Goal: Task Accomplishment & Management: Use online tool/utility

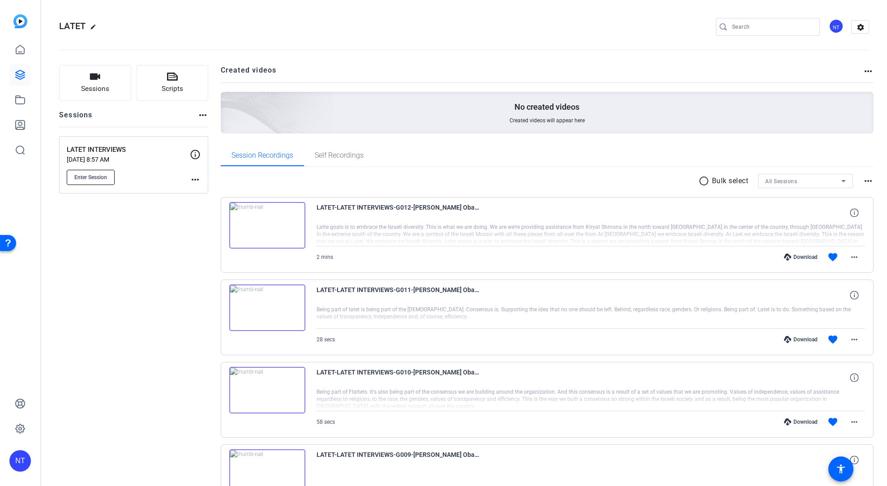
click at [94, 179] on span "Enter Session" at bounding box center [90, 177] width 33 height 7
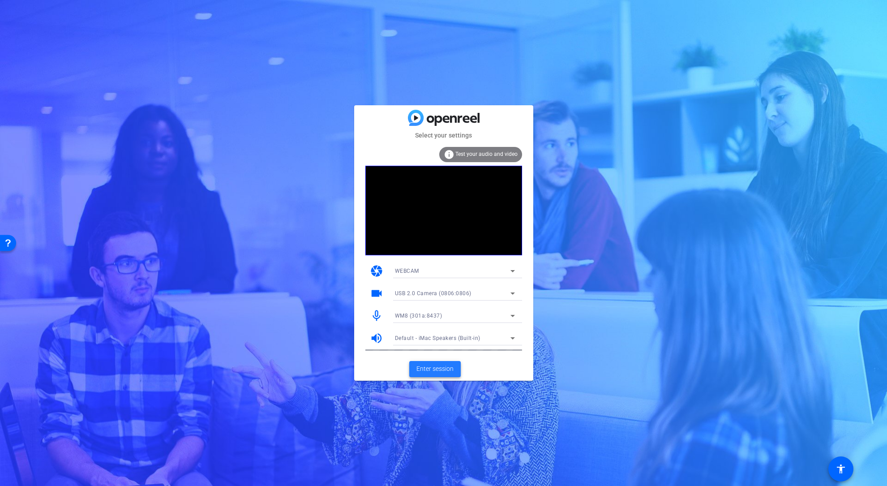
click at [436, 371] on span "Enter session" at bounding box center [434, 368] width 37 height 9
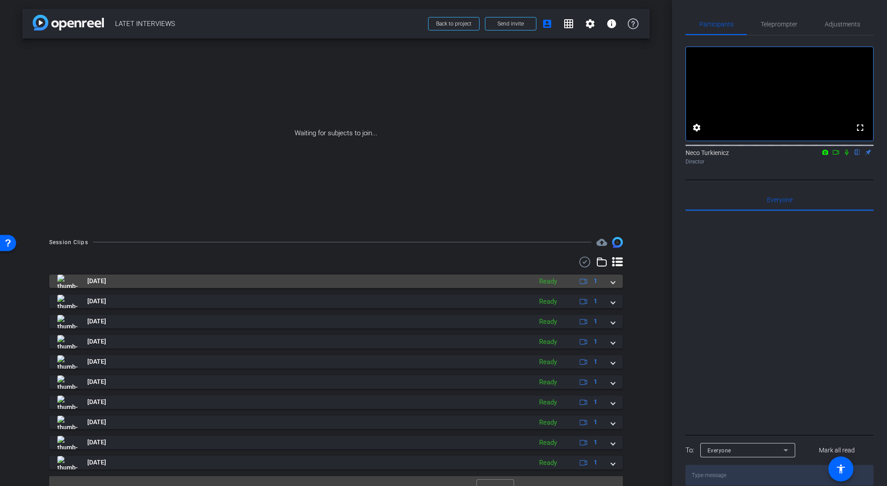
click at [613, 284] on span at bounding box center [613, 280] width 4 height 9
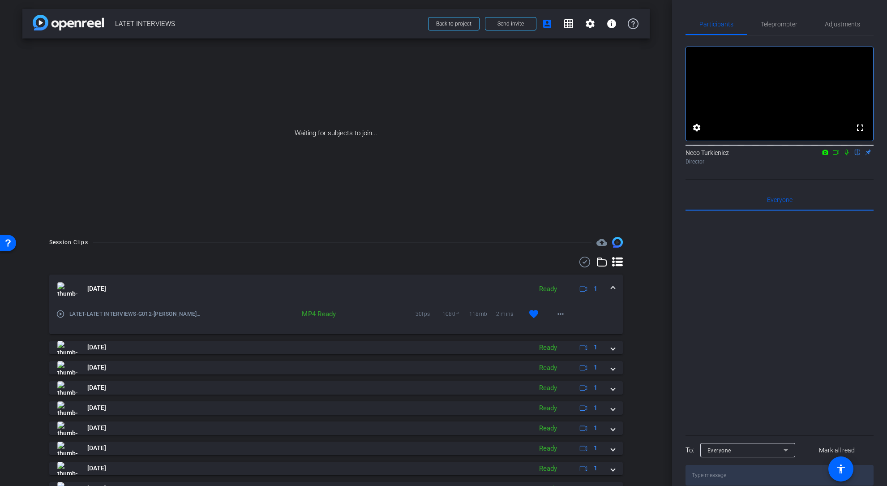
click at [613, 284] on span at bounding box center [613, 288] width 4 height 9
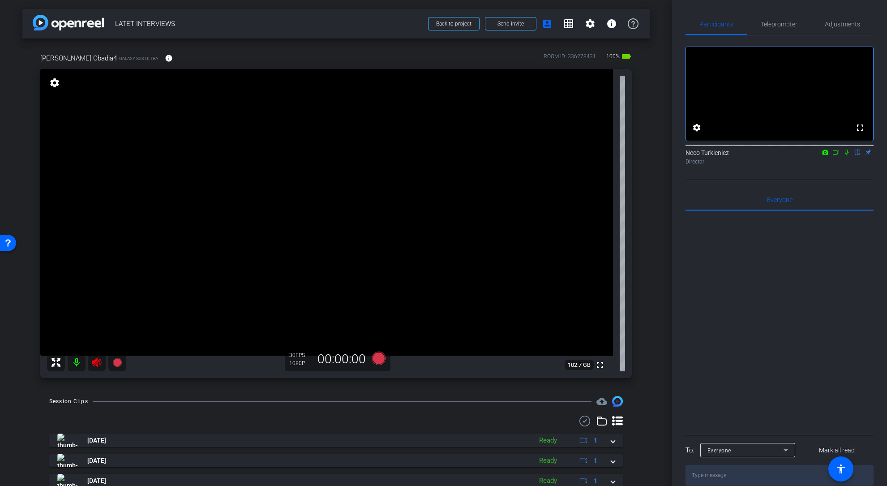
click at [96, 364] on icon at bounding box center [96, 362] width 11 height 11
click at [835, 27] on span "Adjustments" at bounding box center [842, 24] width 35 height 6
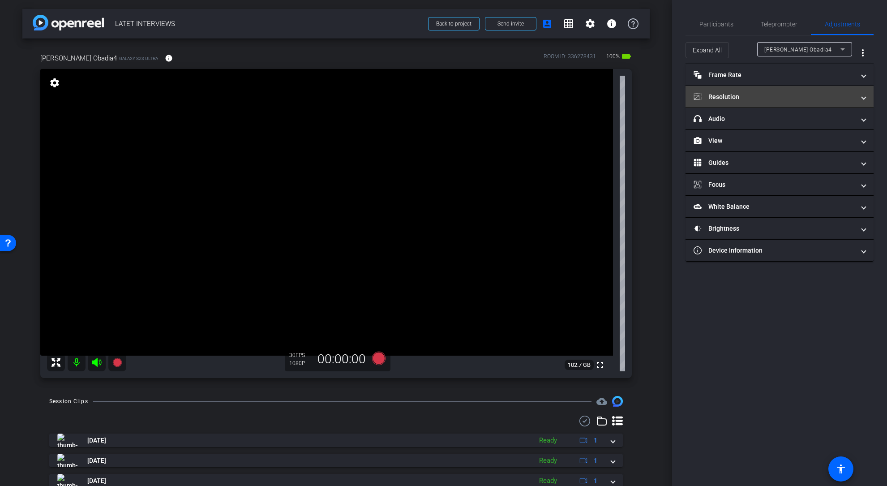
click at [828, 98] on mat-panel-title "Resolution" at bounding box center [773, 96] width 161 height 9
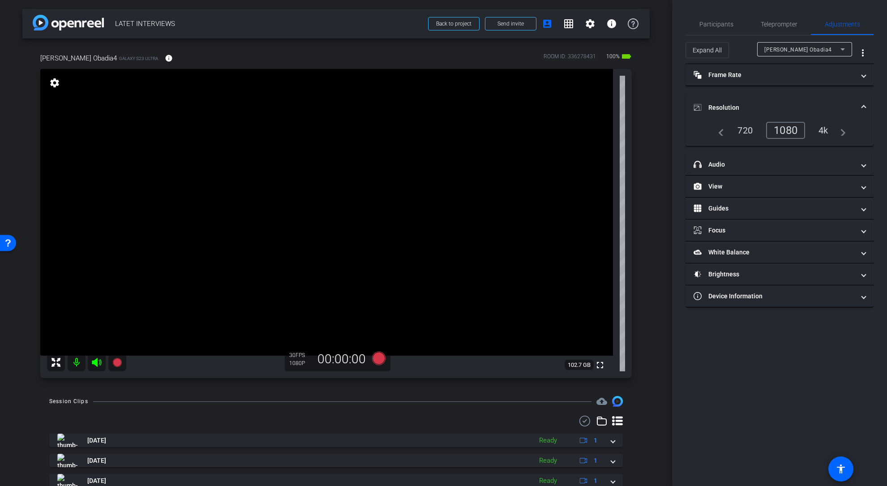
click at [822, 129] on div "4k" at bounding box center [823, 130] width 23 height 15
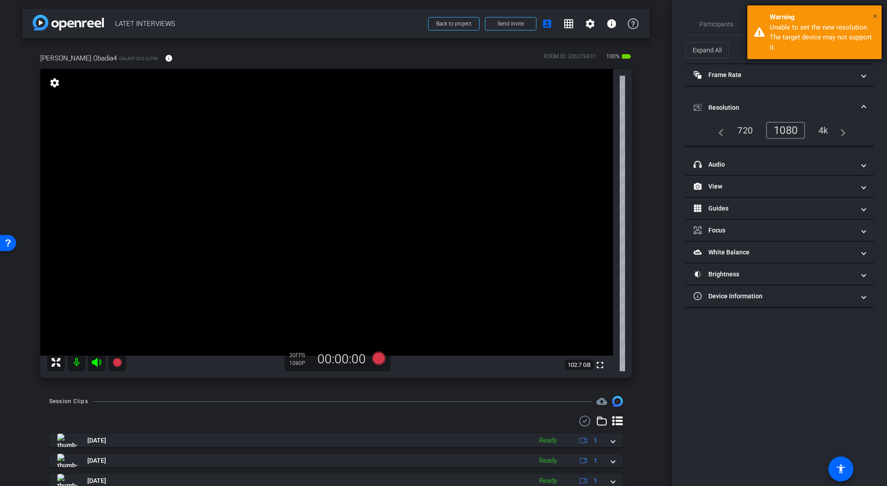
click at [874, 13] on span "×" at bounding box center [875, 16] width 5 height 11
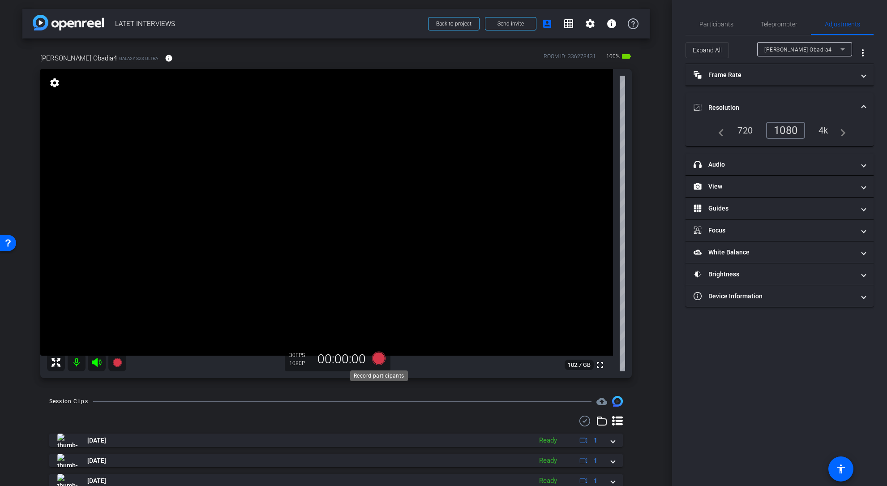
click at [380, 357] on icon at bounding box center [378, 357] width 13 height 13
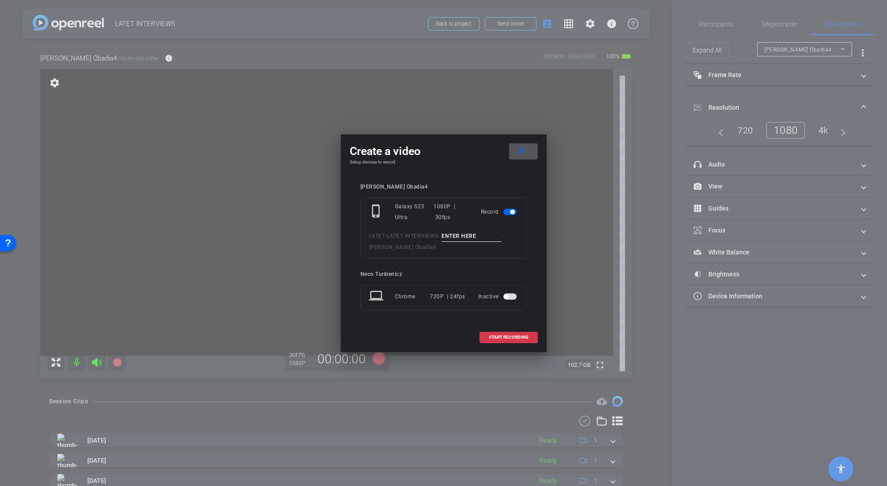
click at [461, 235] on input at bounding box center [471, 236] width 60 height 11
type input "Test 3"
click at [505, 337] on span "START RECORDING" at bounding box center [508, 337] width 39 height 4
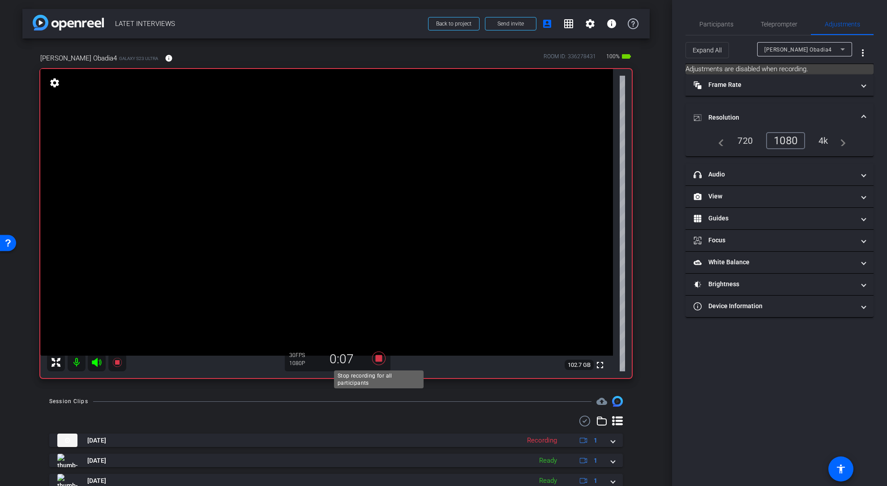
click at [379, 358] on icon at bounding box center [378, 357] width 13 height 13
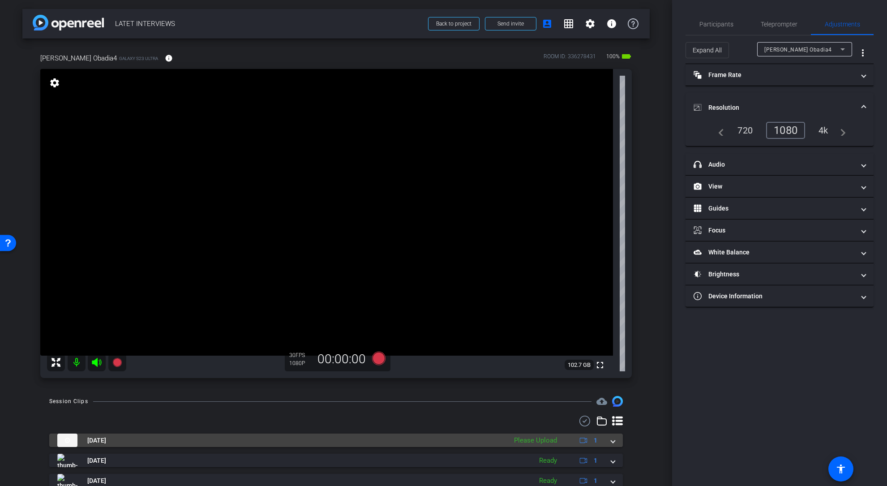
click at [615, 442] on mat-expansion-panel-header "Oct 8, 2025 Please Upload 1" at bounding box center [335, 439] width 573 height 13
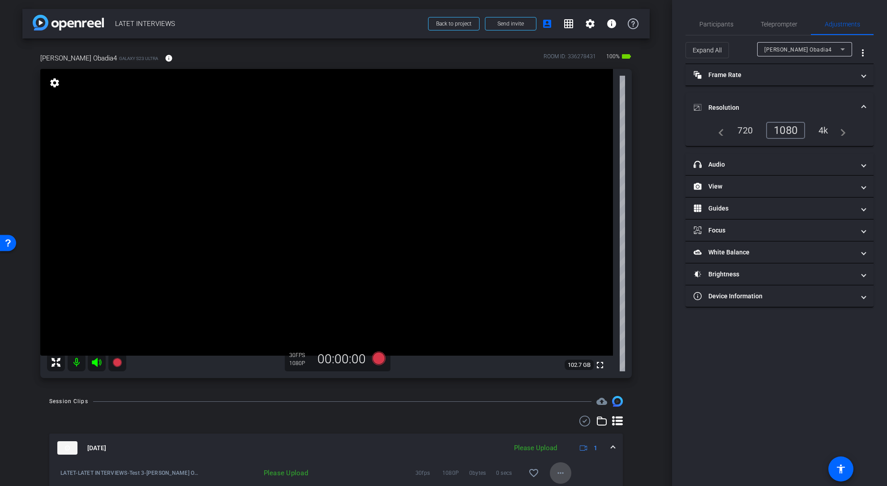
click at [560, 472] on mat-icon "more_horiz" at bounding box center [560, 472] width 11 height 11
click at [572, 432] on span "Upload" at bounding box center [575, 432] width 36 height 11
click at [165, 60] on mat-icon "info" at bounding box center [169, 58] width 8 height 8
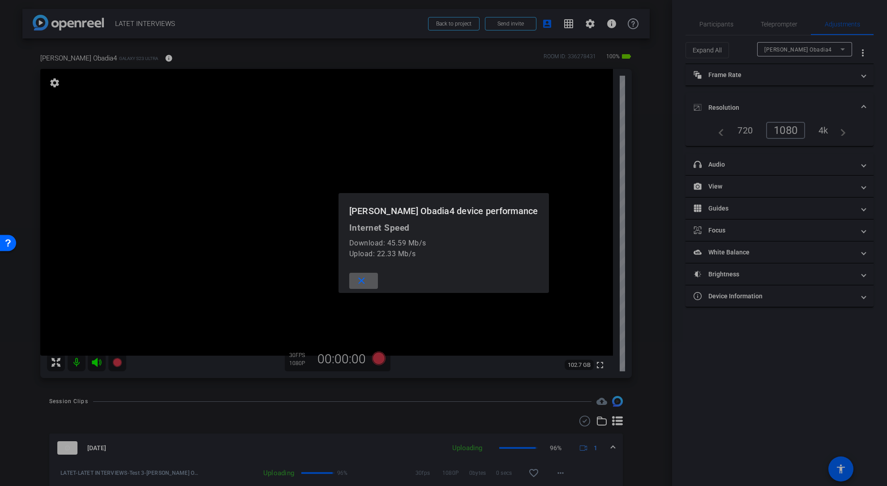
click at [367, 282] on mat-icon "close" at bounding box center [361, 280] width 11 height 11
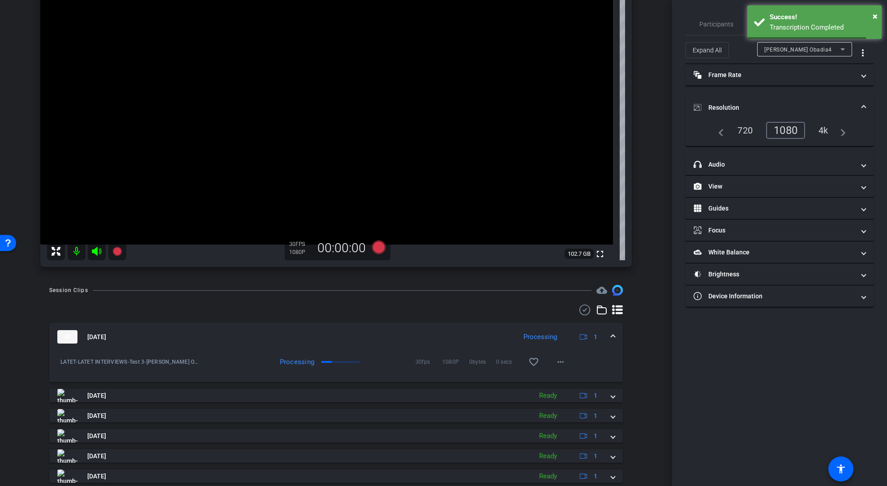
scroll to position [112, 0]
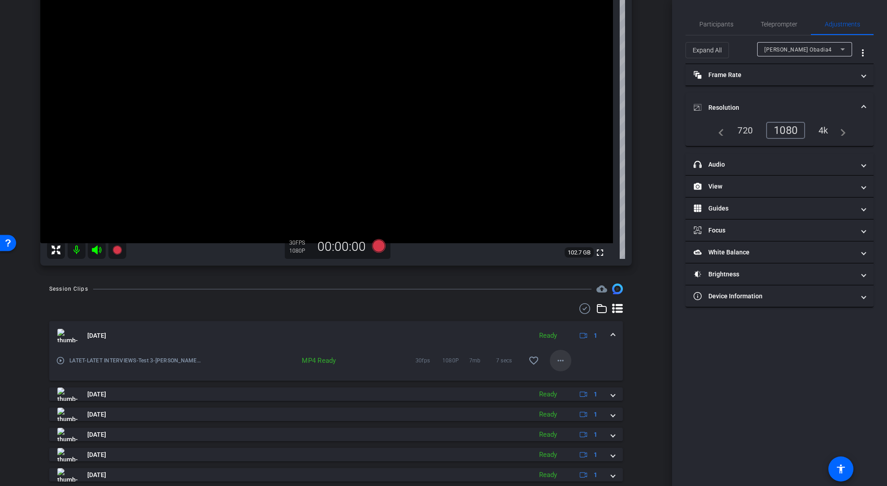
click at [561, 362] on mat-icon "more_horiz" at bounding box center [560, 360] width 11 height 11
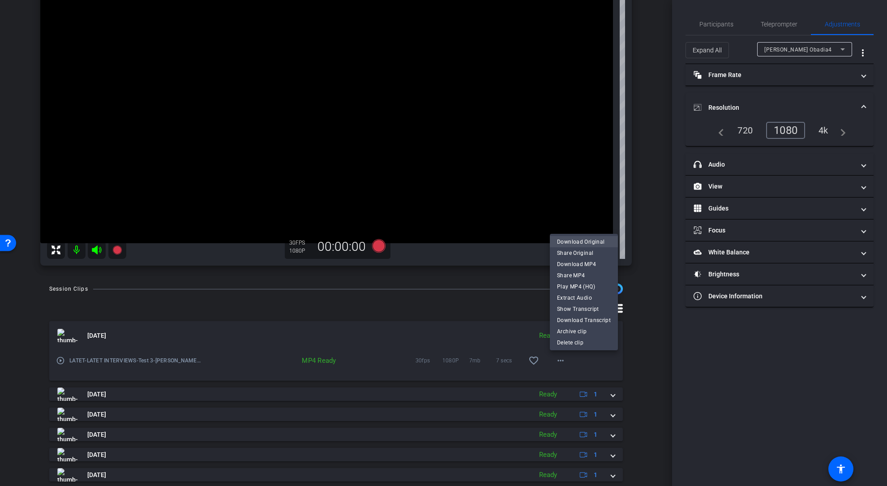
click at [583, 240] on span "Download Original" at bounding box center [584, 241] width 54 height 11
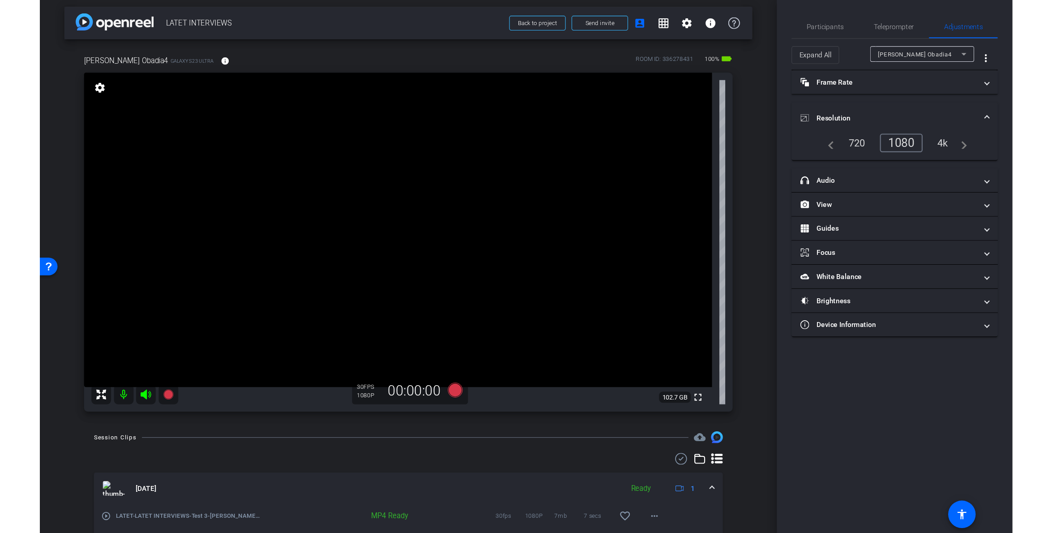
scroll to position [0, 0]
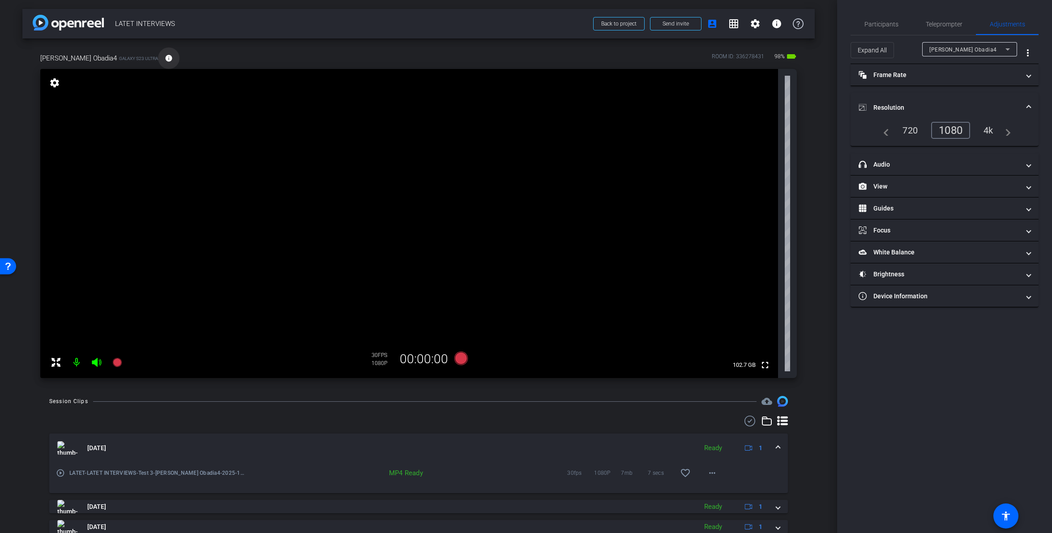
click at [165, 60] on mat-icon "info" at bounding box center [169, 58] width 8 height 8
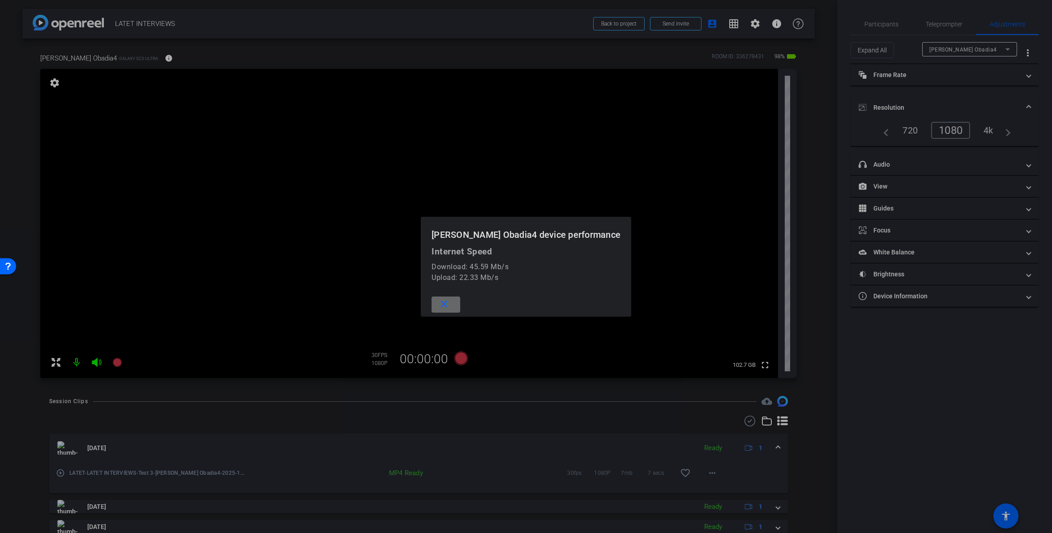
click at [450, 305] on mat-icon "close" at bounding box center [444, 304] width 11 height 11
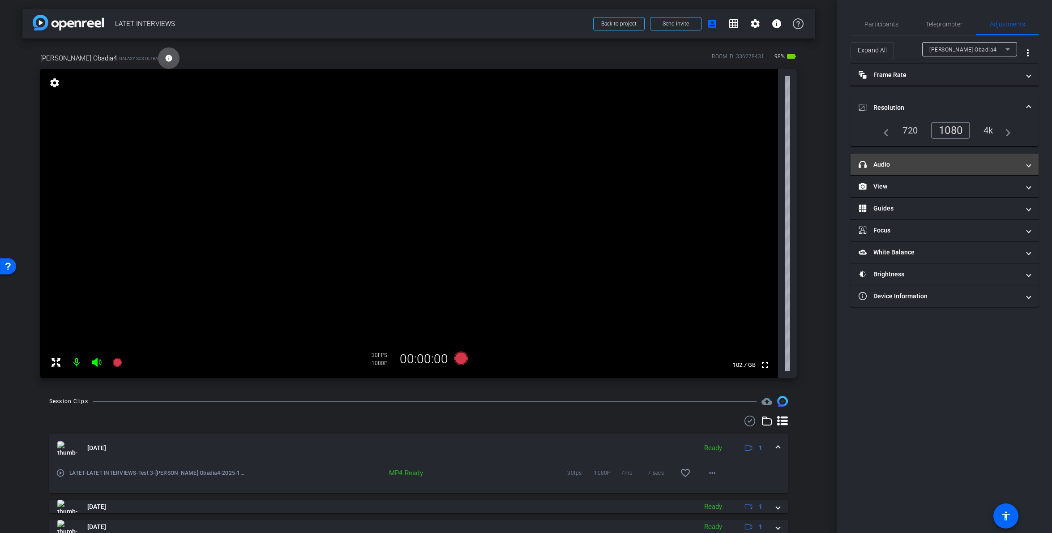
click at [886, 168] on span "headphone icon Audio" at bounding box center [943, 164] width 168 height 9
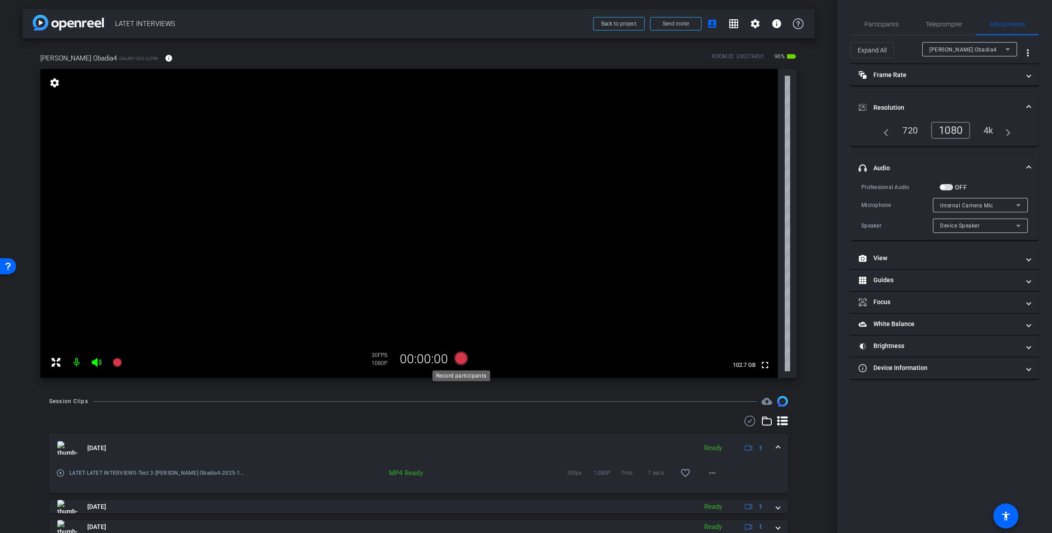
click at [462, 358] on icon at bounding box center [460, 357] width 13 height 13
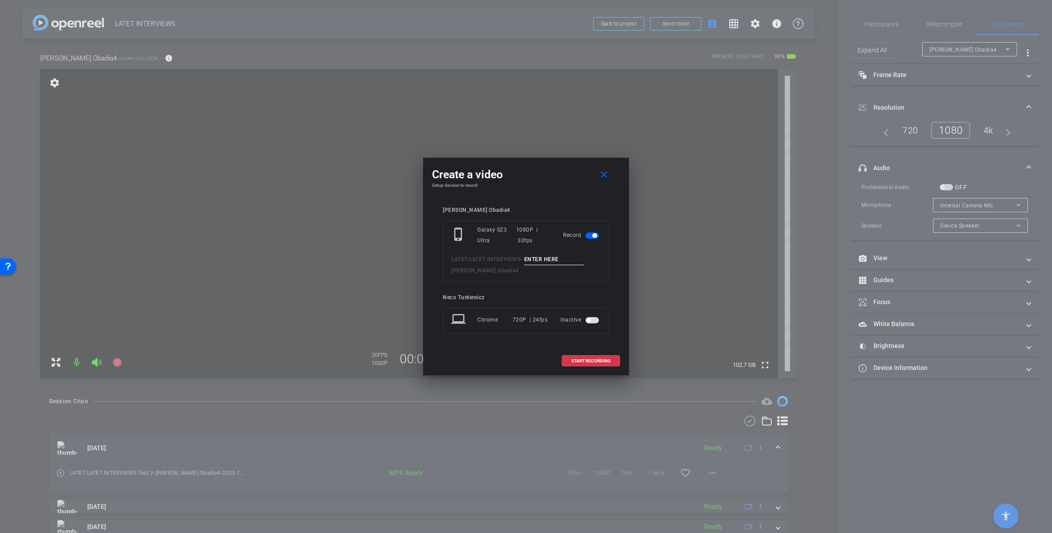
click at [545, 265] on input at bounding box center [554, 259] width 60 height 11
type input "E001"
click at [592, 360] on span "START RECORDING" at bounding box center [590, 361] width 39 height 4
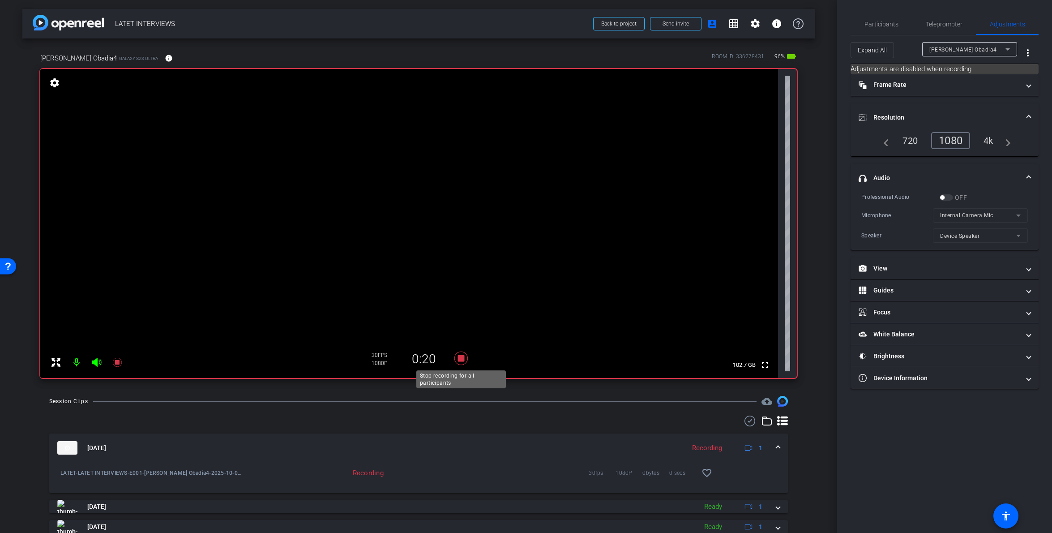
click at [462, 357] on icon at bounding box center [460, 357] width 13 height 13
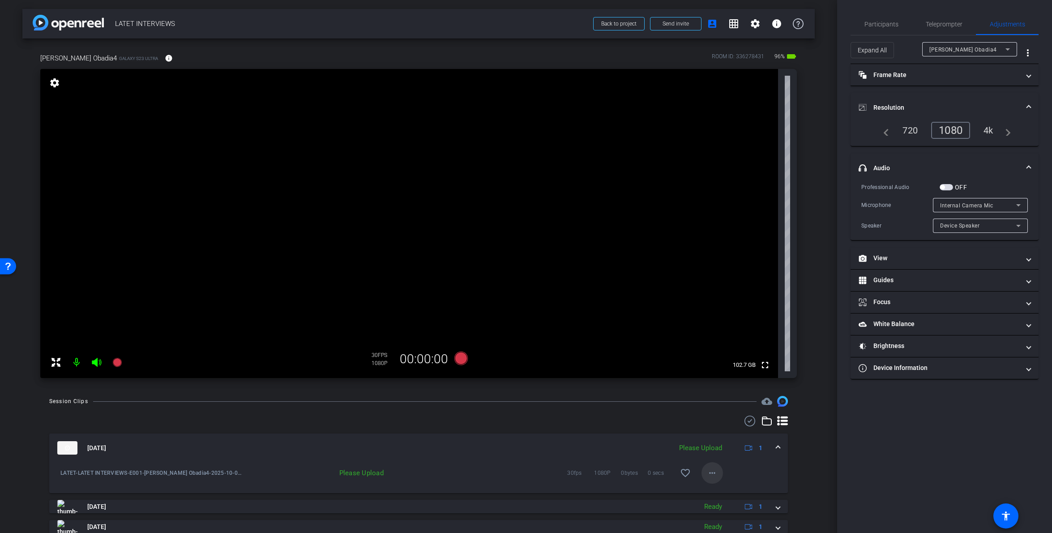
click at [715, 475] on mat-icon "more_horiz" at bounding box center [712, 472] width 11 height 11
click at [724, 485] on span "Upload" at bounding box center [727, 491] width 36 height 11
click at [713, 472] on mat-icon "more_horiz" at bounding box center [712, 472] width 11 height 11
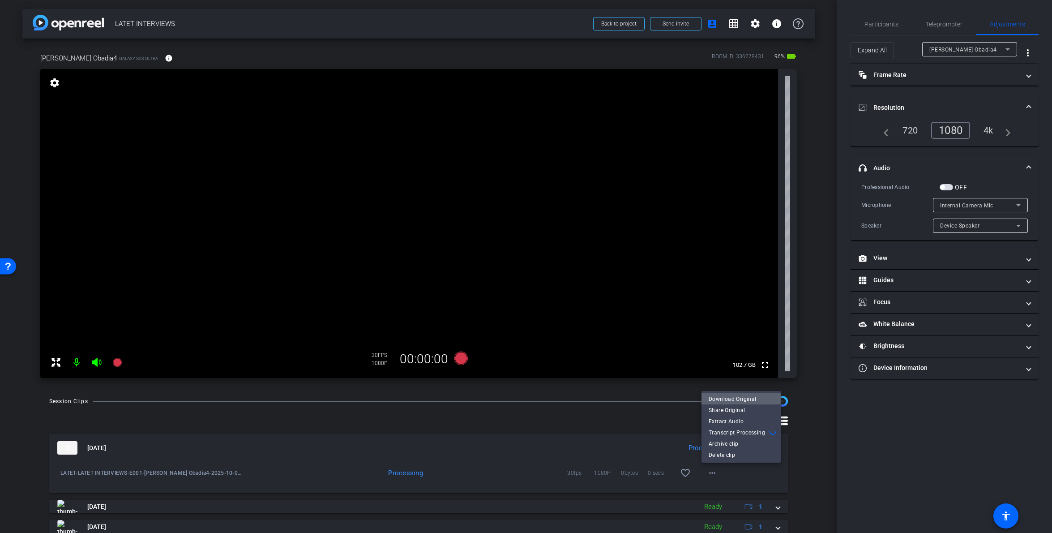
click at [732, 398] on span "Download Original" at bounding box center [741, 398] width 65 height 11
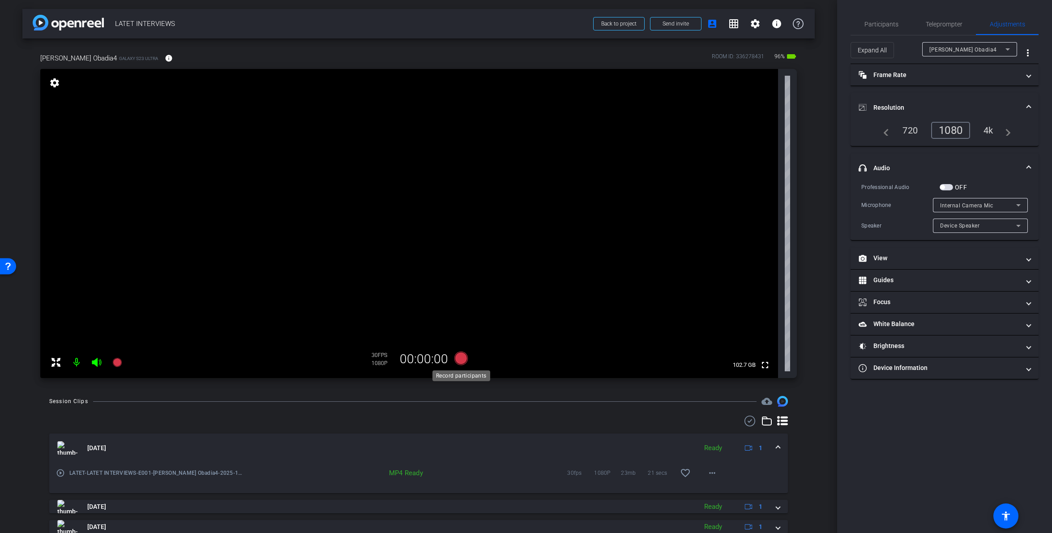
click at [460, 359] on icon at bounding box center [460, 357] width 13 height 13
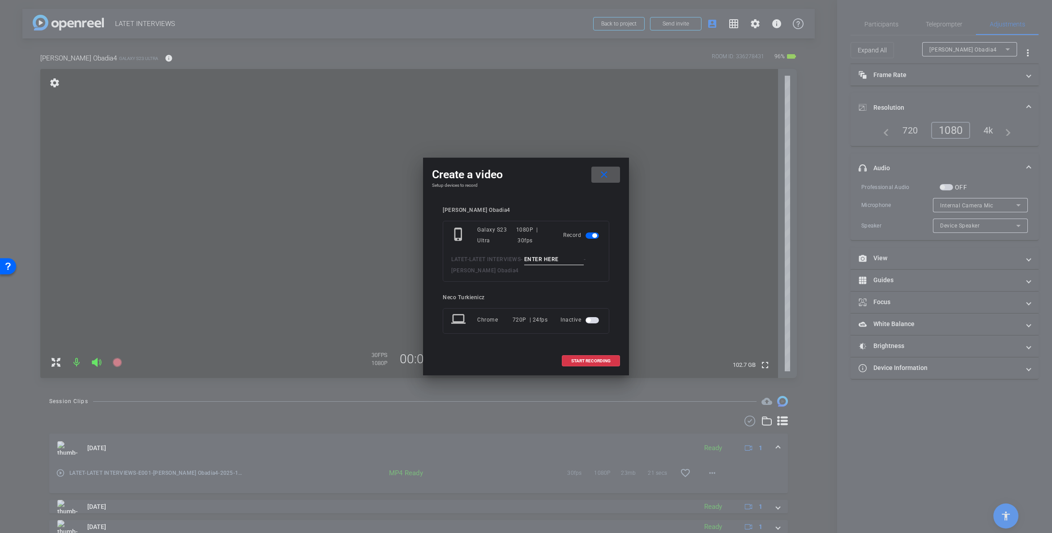
click at [555, 261] on input at bounding box center [554, 259] width 60 height 11
type input "E002"
click at [590, 360] on span "START RECORDING" at bounding box center [590, 361] width 39 height 4
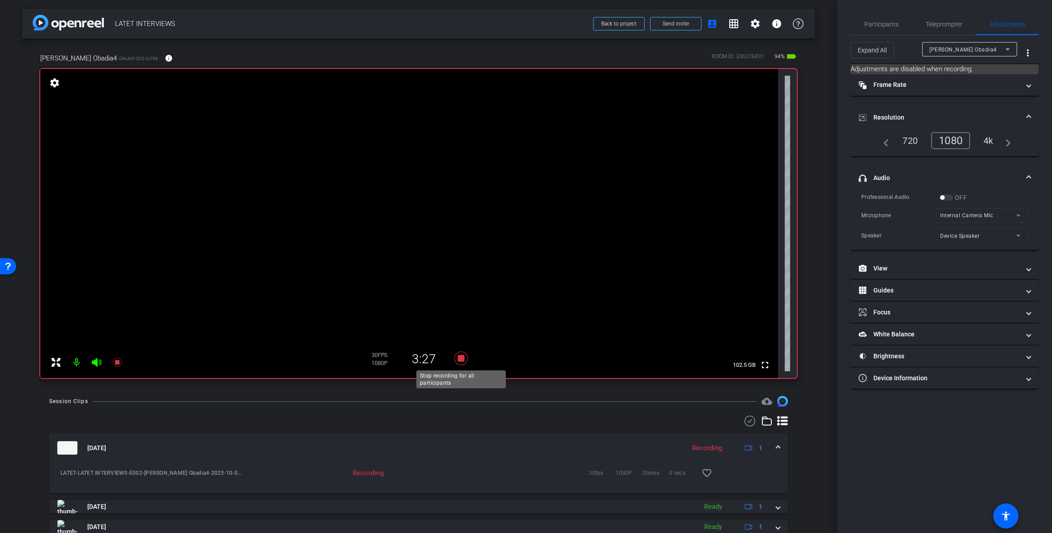
click at [461, 358] on icon at bounding box center [460, 357] width 13 height 13
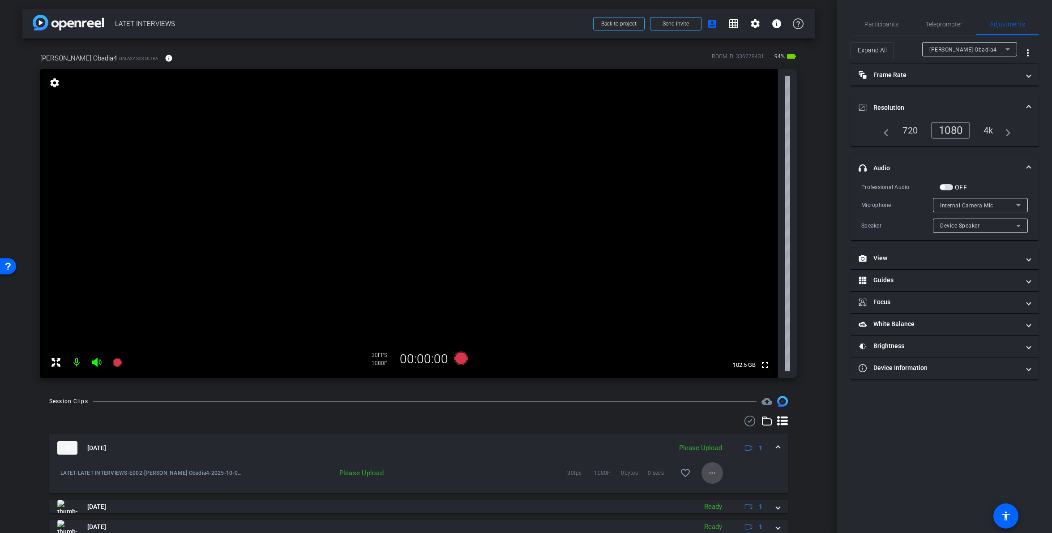
click at [713, 470] on mat-icon "more_horiz" at bounding box center [712, 472] width 11 height 11
click at [726, 485] on span "Upload" at bounding box center [727, 491] width 36 height 11
click at [463, 358] on icon at bounding box center [460, 357] width 13 height 13
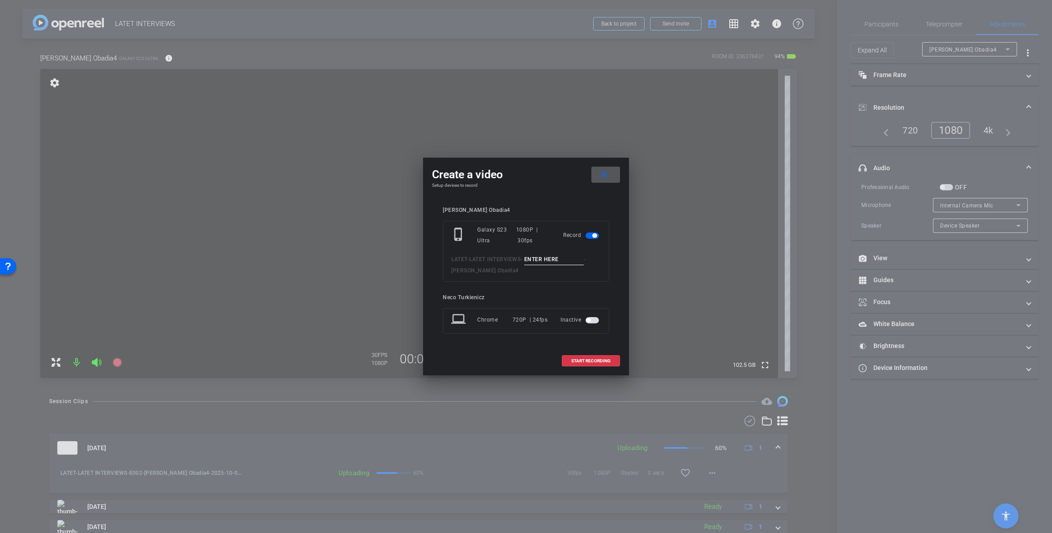
click at [536, 259] on input at bounding box center [554, 259] width 60 height 11
type input "E003"
click at [590, 363] on span "START RECORDING" at bounding box center [590, 361] width 39 height 4
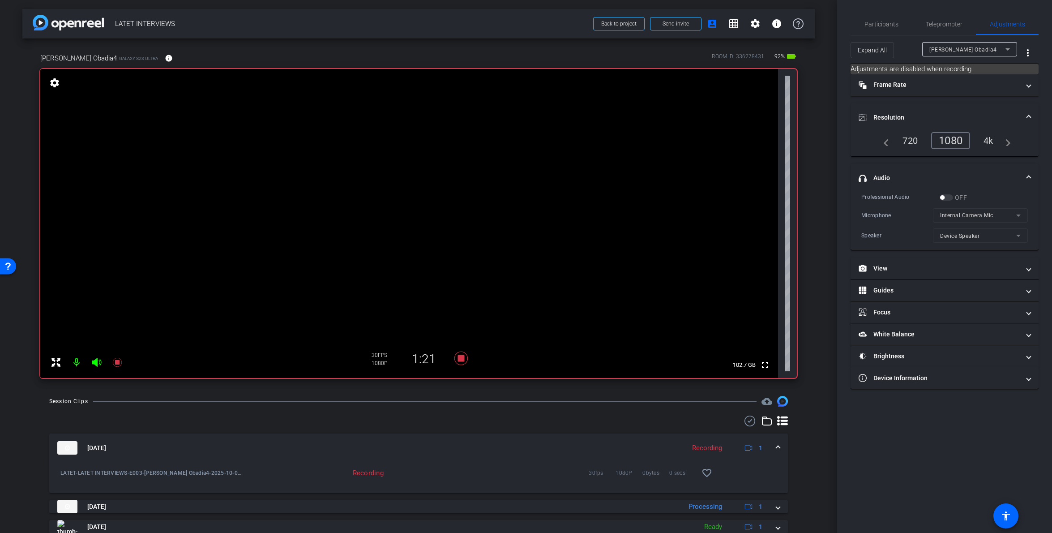
click at [886, 174] on span at bounding box center [1029, 177] width 4 height 9
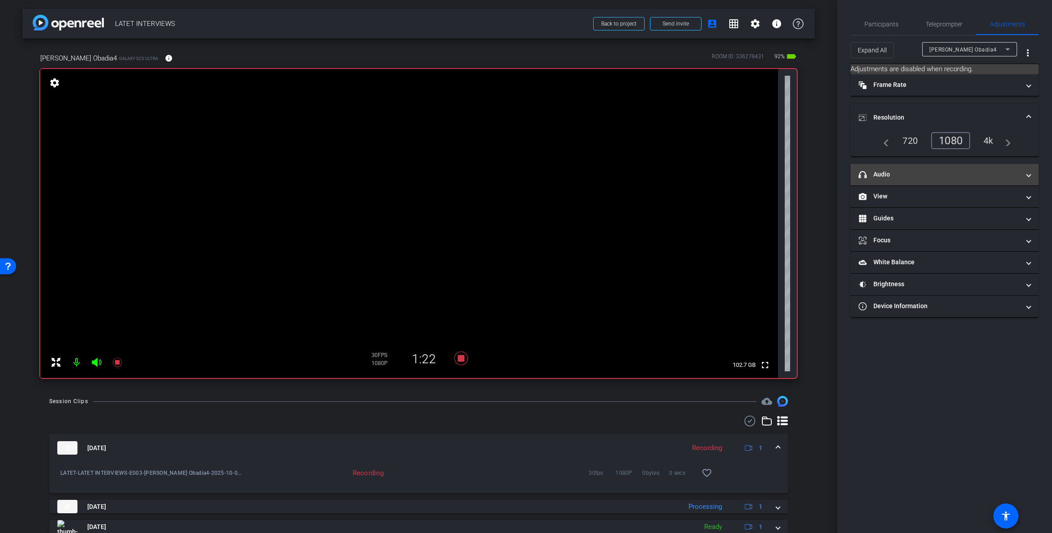
click at [886, 173] on span at bounding box center [1029, 174] width 4 height 9
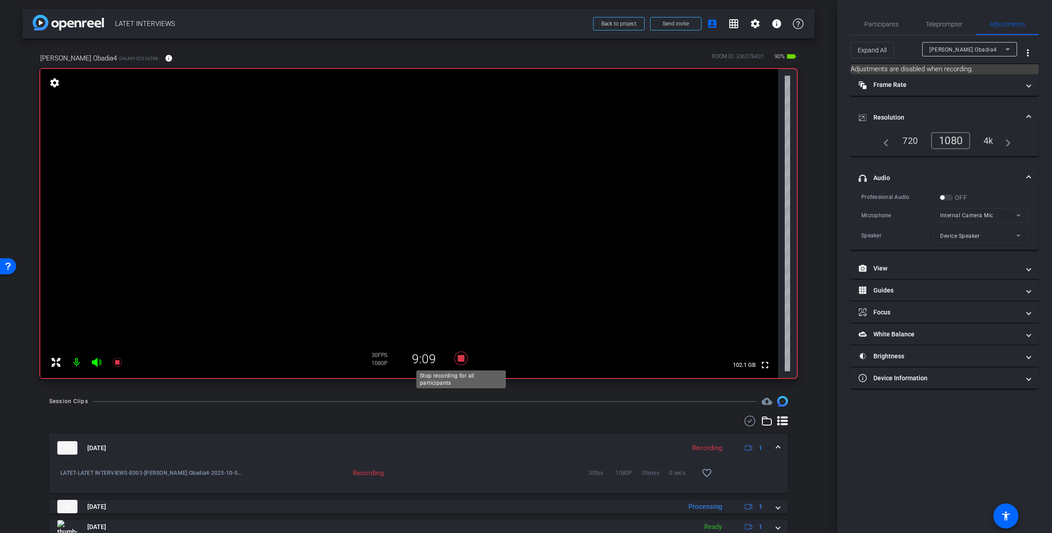
click at [462, 359] on icon at bounding box center [460, 357] width 13 height 13
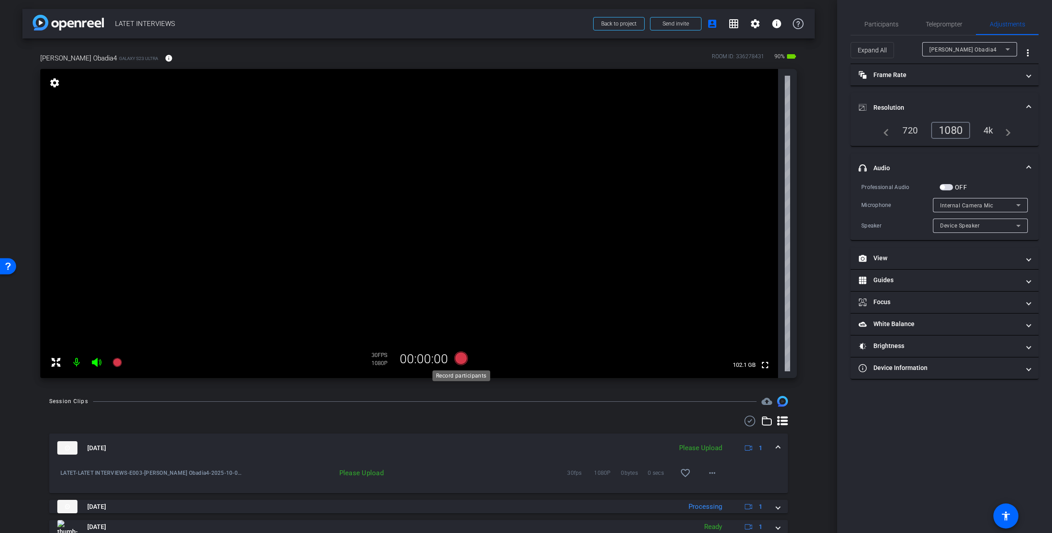
click at [462, 357] on icon at bounding box center [460, 357] width 13 height 13
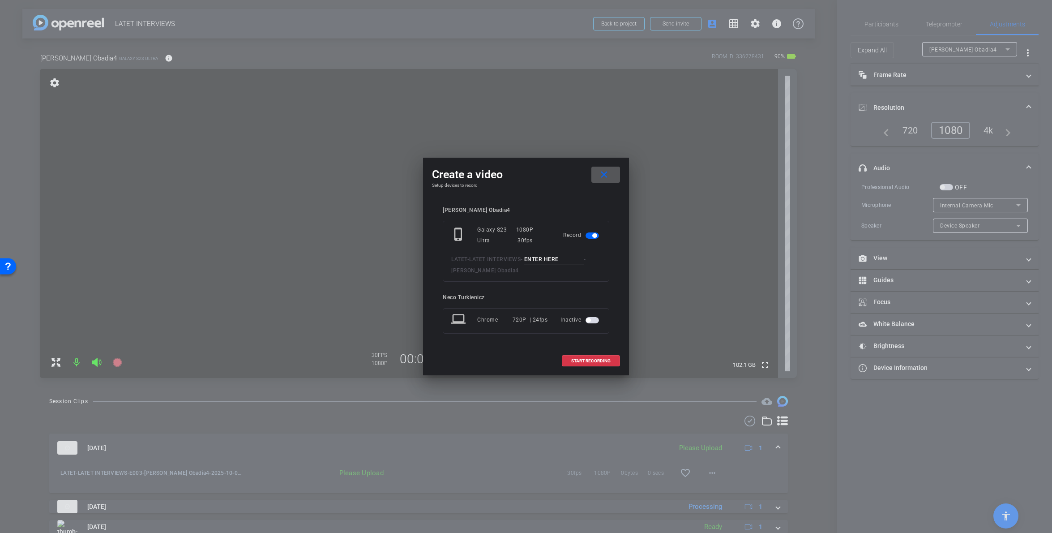
click at [559, 259] on input at bounding box center [554, 259] width 60 height 11
type input "E004"
click at [596, 359] on span "START RECORDING" at bounding box center [590, 361] width 39 height 4
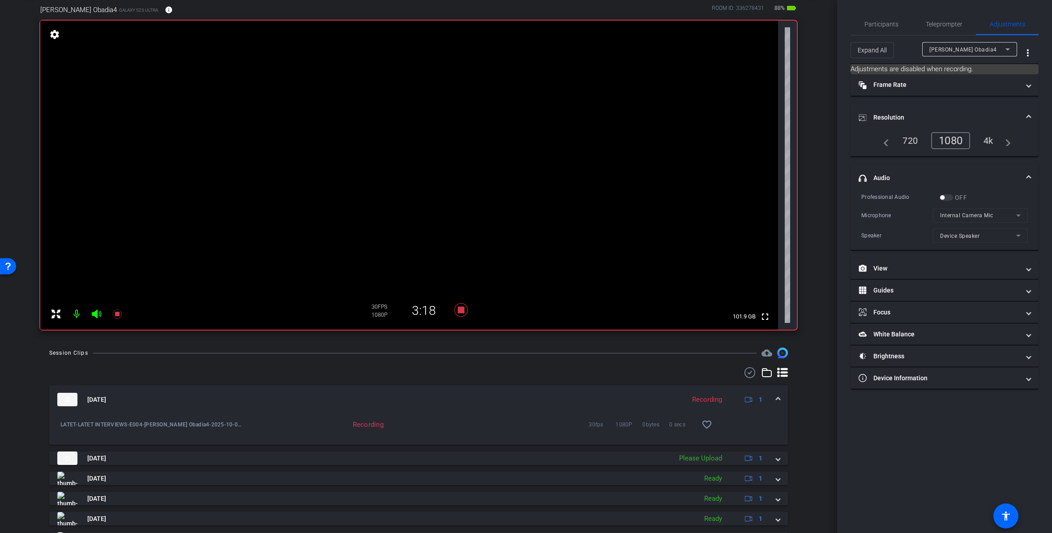
scroll to position [56, 0]
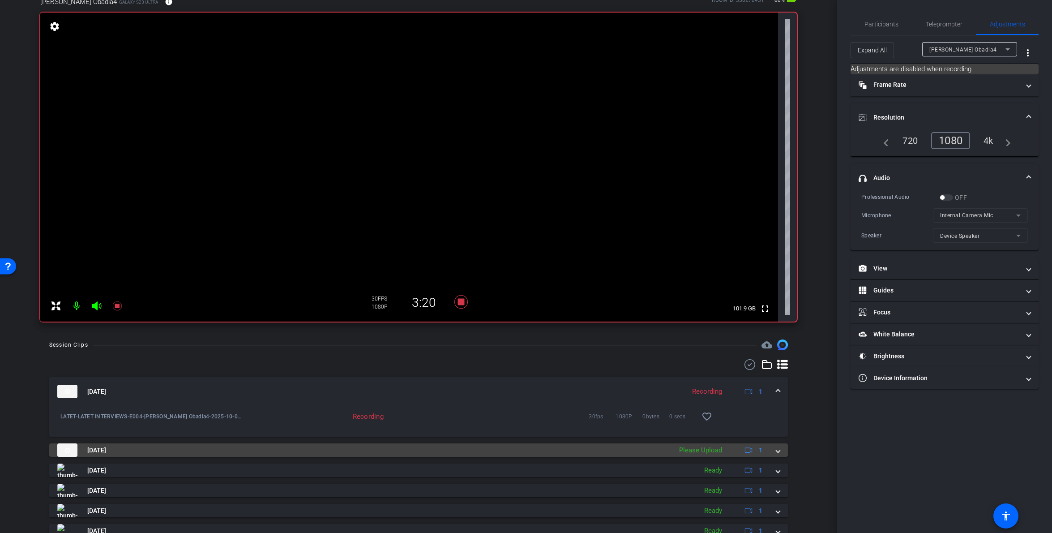
click at [779, 452] on span at bounding box center [778, 449] width 4 height 9
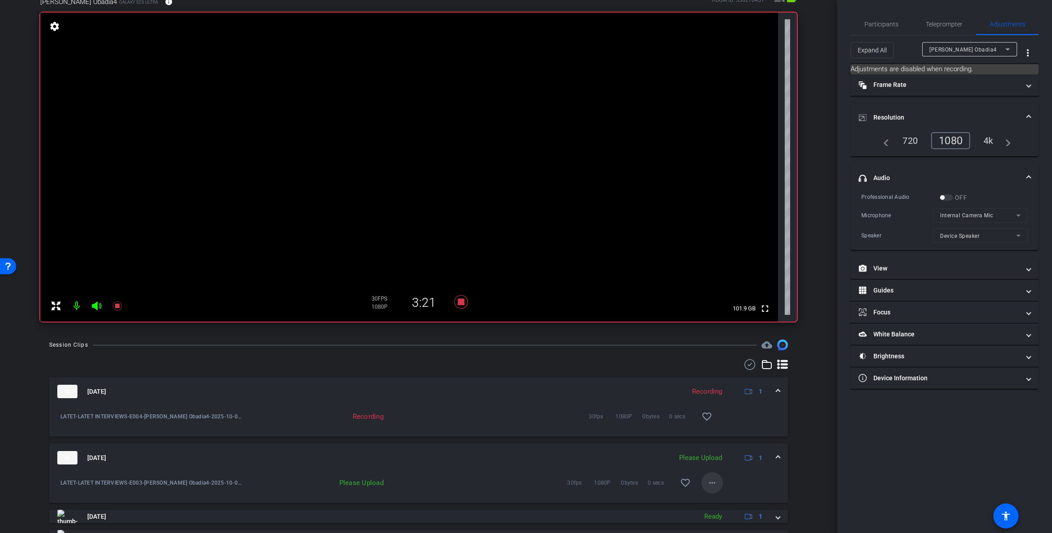
click at [711, 483] on mat-icon "more_horiz" at bounding box center [712, 482] width 11 height 11
drag, startPoint x: 718, startPoint y: 498, endPoint x: 723, endPoint y: 494, distance: 6.4
click at [719, 485] on span "Upload" at bounding box center [727, 501] width 36 height 11
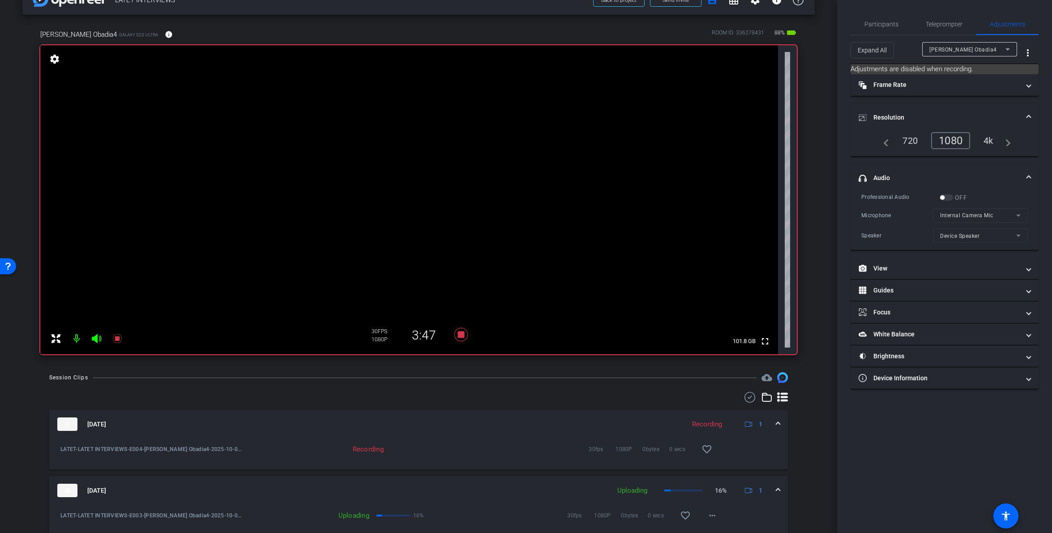
scroll to position [22, 0]
click at [464, 334] on icon at bounding box center [460, 335] width 13 height 13
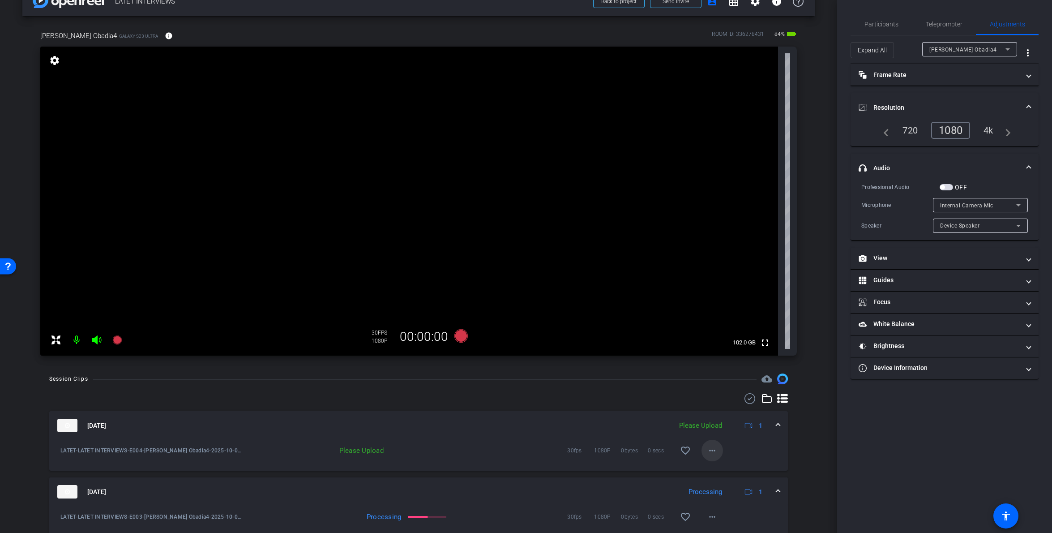
click at [711, 449] on mat-icon "more_horiz" at bounding box center [712, 450] width 11 height 11
click at [722, 468] on span "Upload" at bounding box center [727, 469] width 36 height 11
click at [459, 337] on icon at bounding box center [460, 335] width 13 height 13
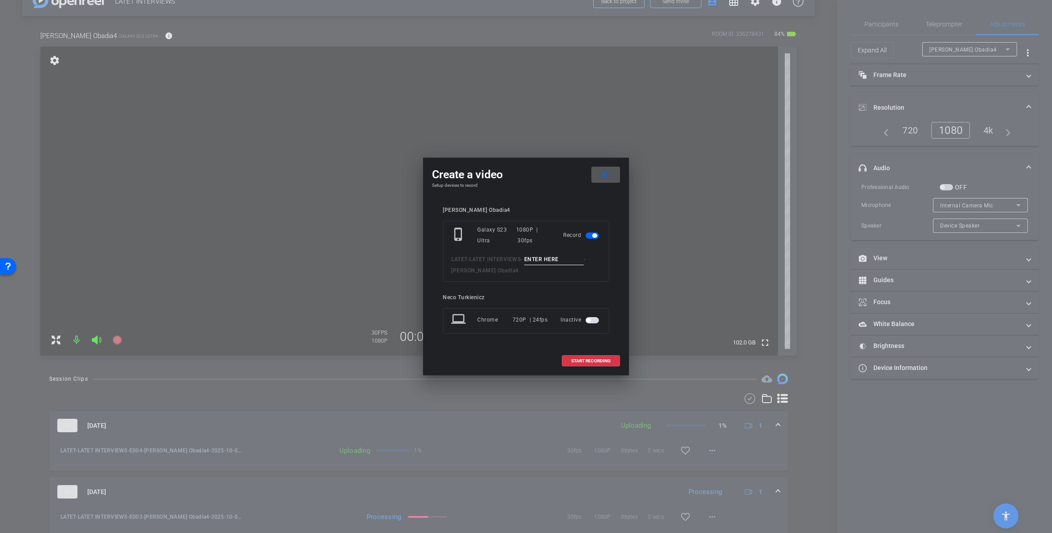
click at [552, 263] on input at bounding box center [554, 259] width 60 height 11
type input "E005"
click at [589, 361] on span "START RECORDING" at bounding box center [590, 361] width 39 height 4
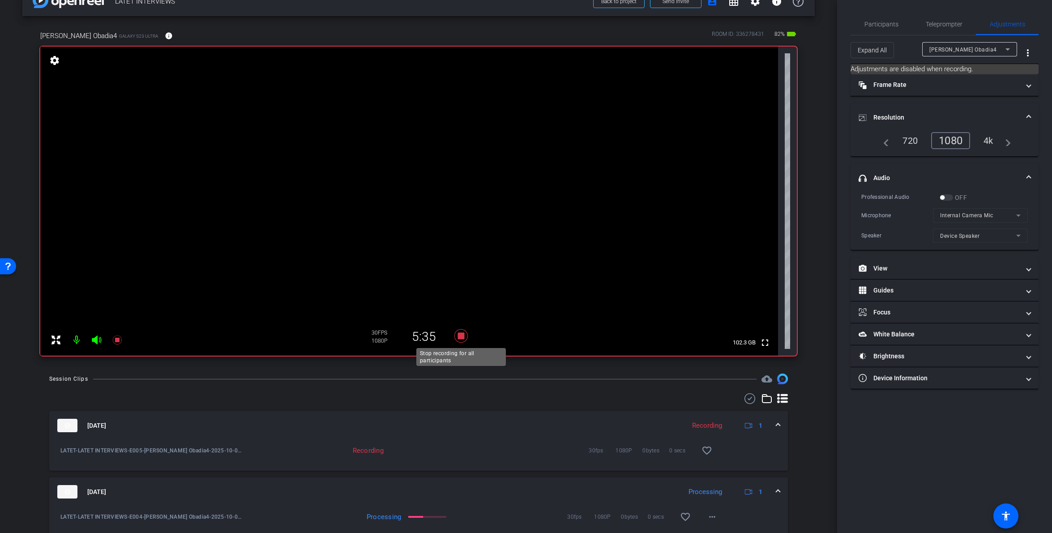
click at [461, 334] on icon at bounding box center [460, 335] width 13 height 13
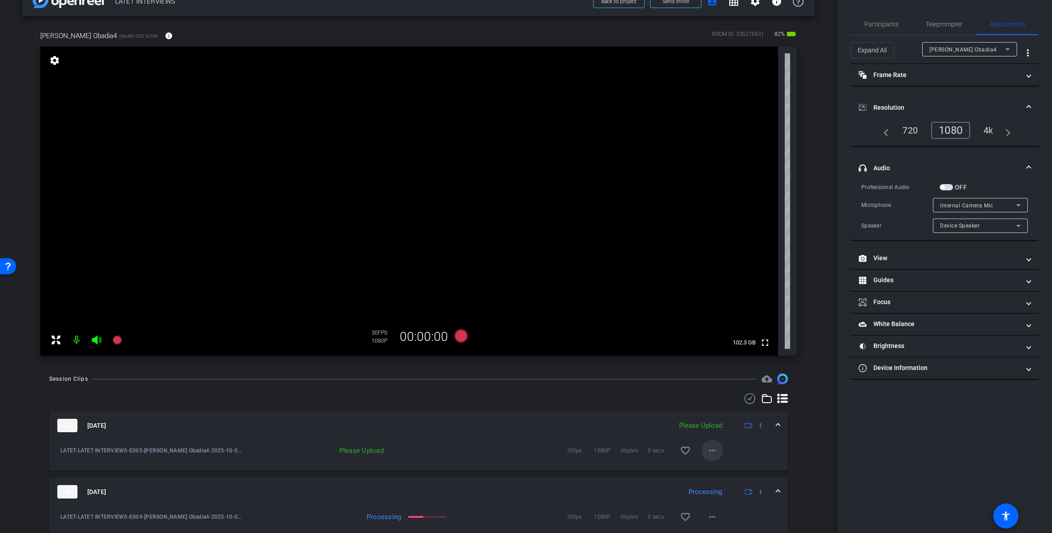
click at [713, 450] on mat-icon "more_horiz" at bounding box center [712, 450] width 11 height 11
click at [719, 467] on span "Upload" at bounding box center [727, 469] width 36 height 11
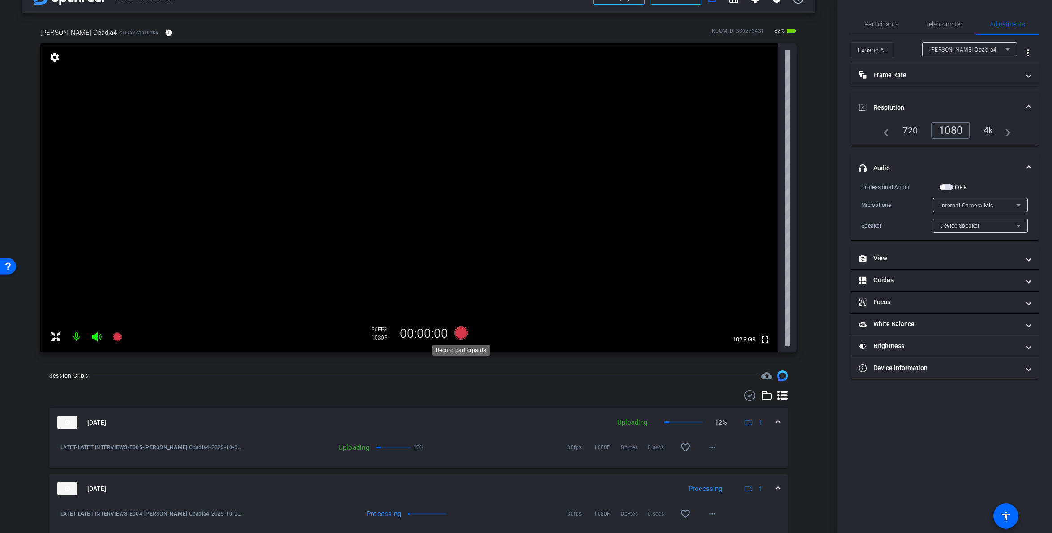
click at [463, 332] on icon at bounding box center [460, 332] width 13 height 13
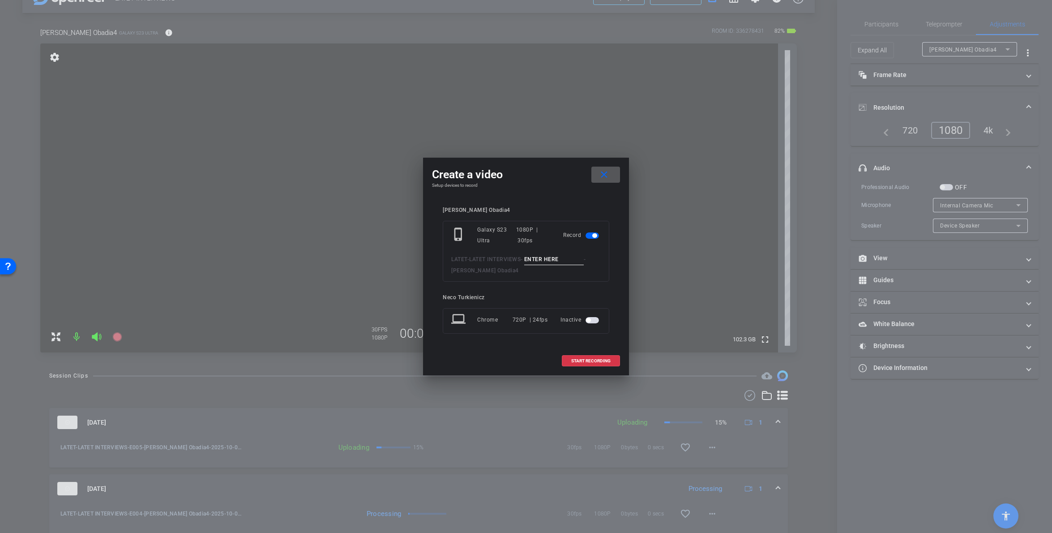
click at [555, 261] on input at bounding box center [554, 259] width 60 height 11
type input ")"
type input "E006"
click at [585, 365] on span at bounding box center [590, 360] width 57 height 21
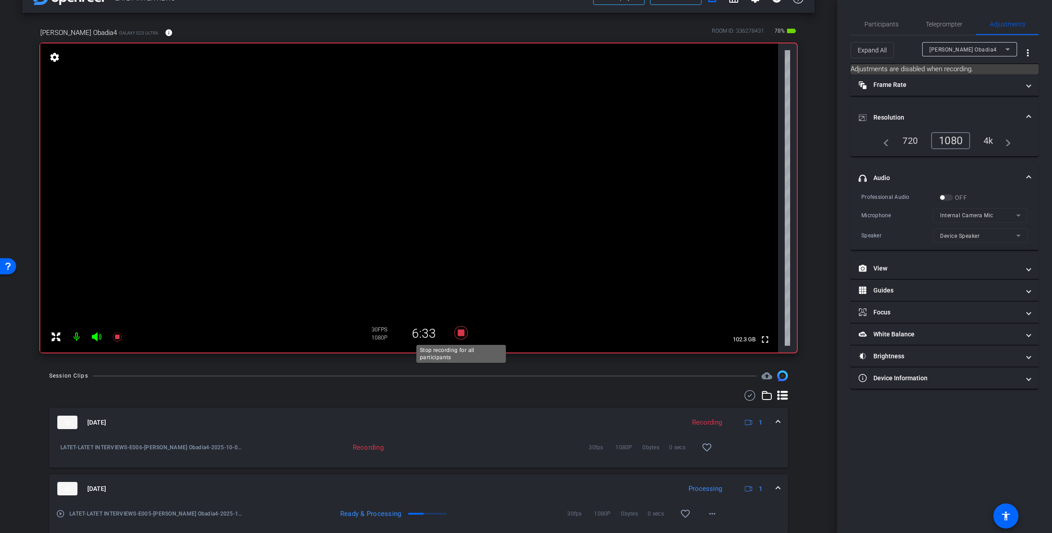
click at [462, 332] on icon at bounding box center [460, 332] width 13 height 13
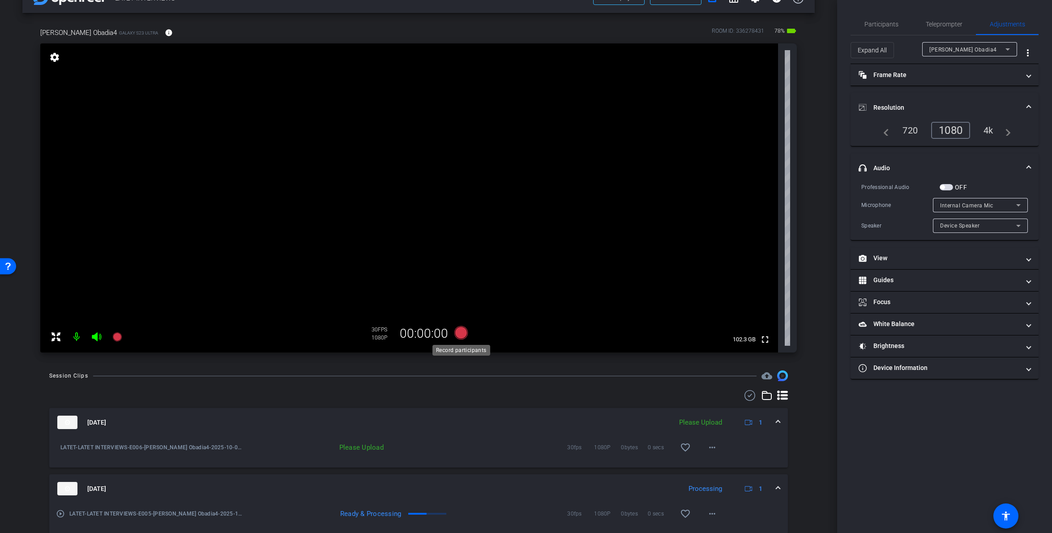
click at [462, 334] on icon at bounding box center [460, 332] width 13 height 13
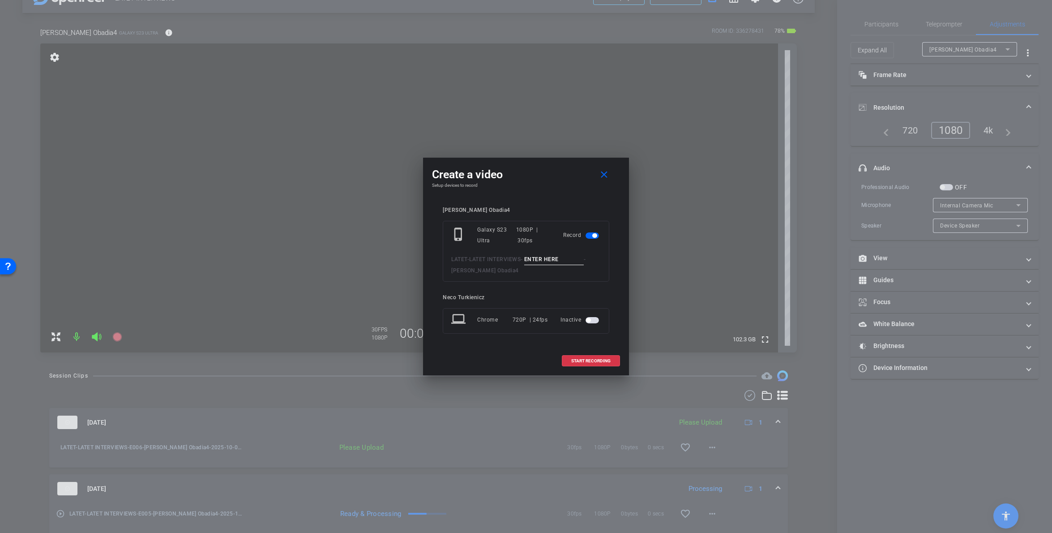
click at [560, 262] on input at bounding box center [554, 259] width 60 height 11
type input "E007"
click at [595, 362] on span "START RECORDING" at bounding box center [590, 361] width 39 height 4
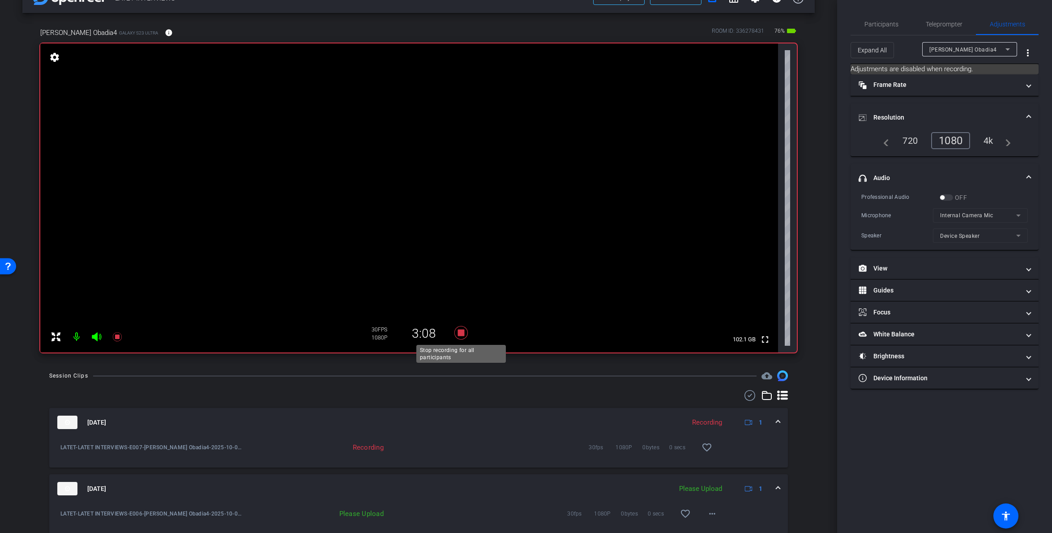
click at [460, 334] on icon at bounding box center [460, 332] width 13 height 13
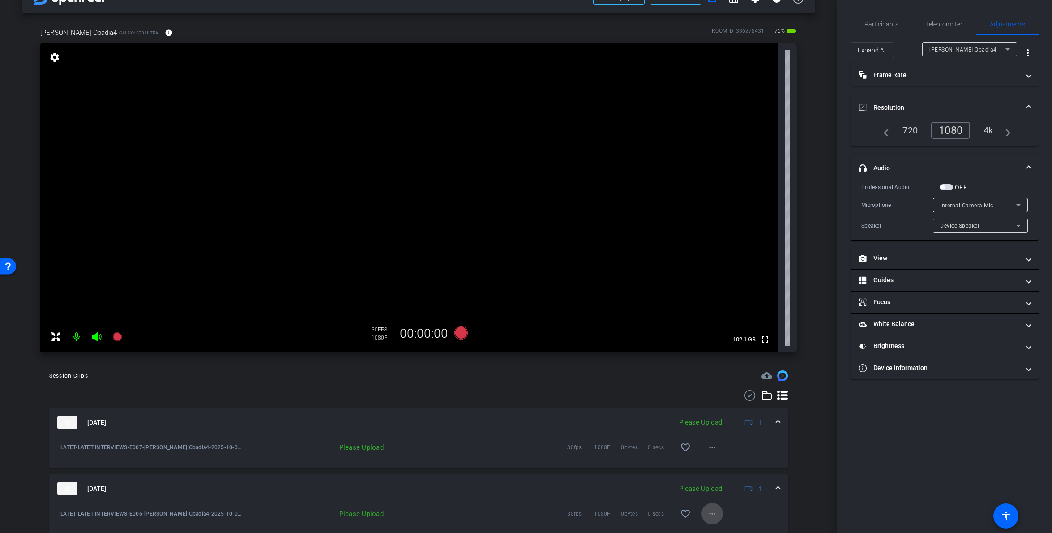
click at [715, 485] on mat-icon "more_horiz" at bounding box center [712, 513] width 11 height 11
click at [719, 472] on span "Upload" at bounding box center [727, 472] width 36 height 11
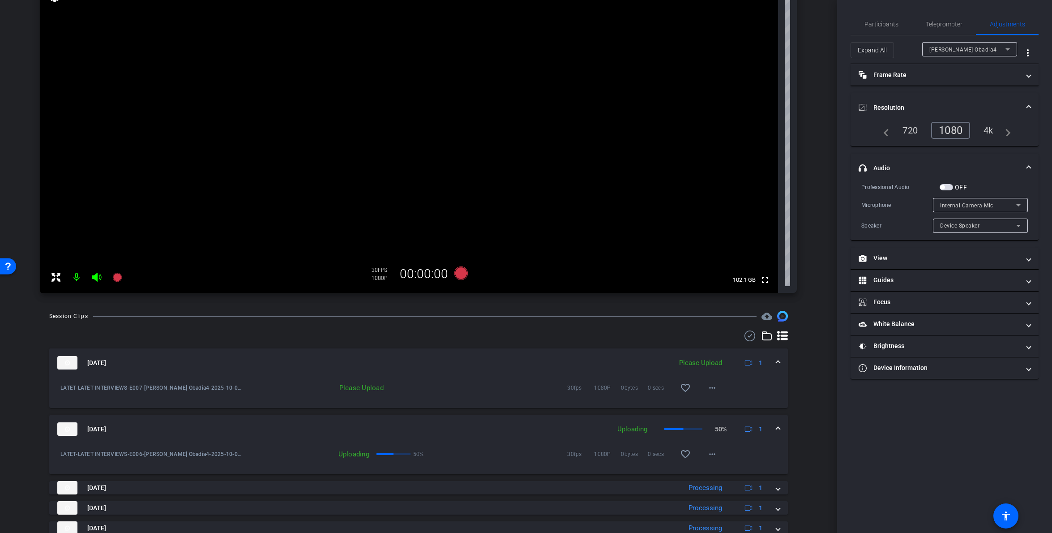
scroll to position [85, 0]
click at [712, 388] on mat-icon "more_horiz" at bounding box center [712, 388] width 11 height 11
click at [723, 405] on span "Upload" at bounding box center [727, 407] width 36 height 11
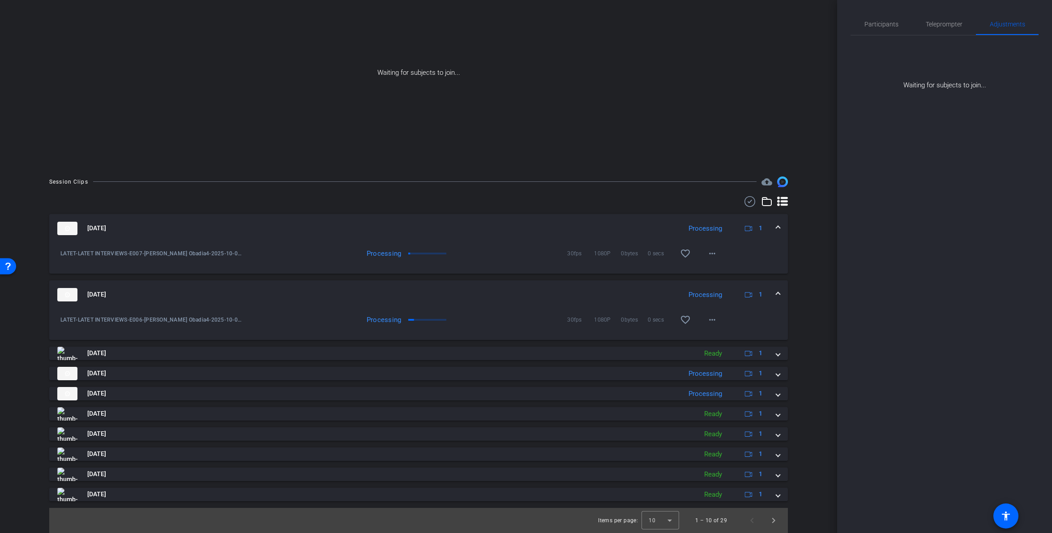
scroll to position [0, 0]
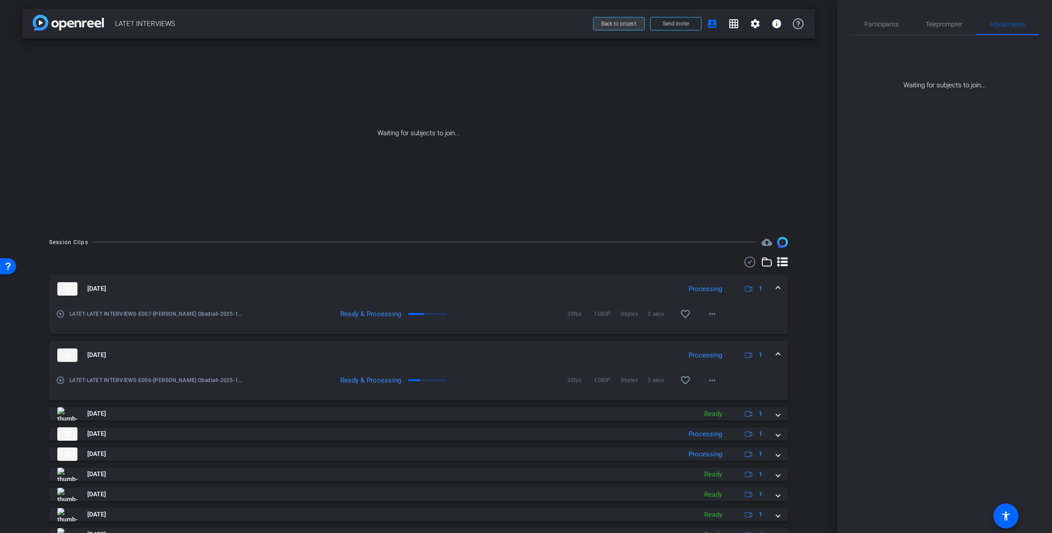
click at [620, 24] on span "Back to project" at bounding box center [618, 24] width 35 height 6
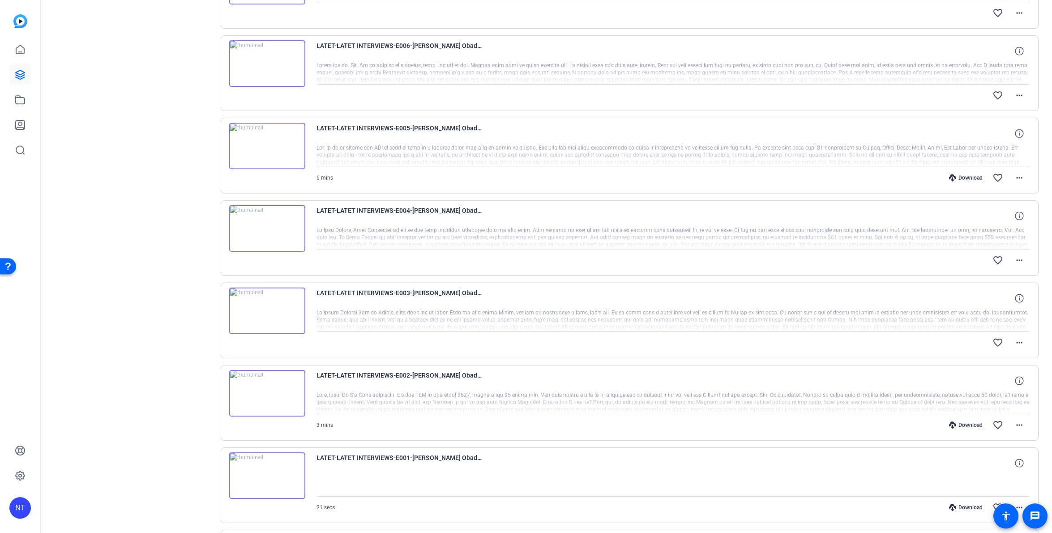
scroll to position [244, 0]
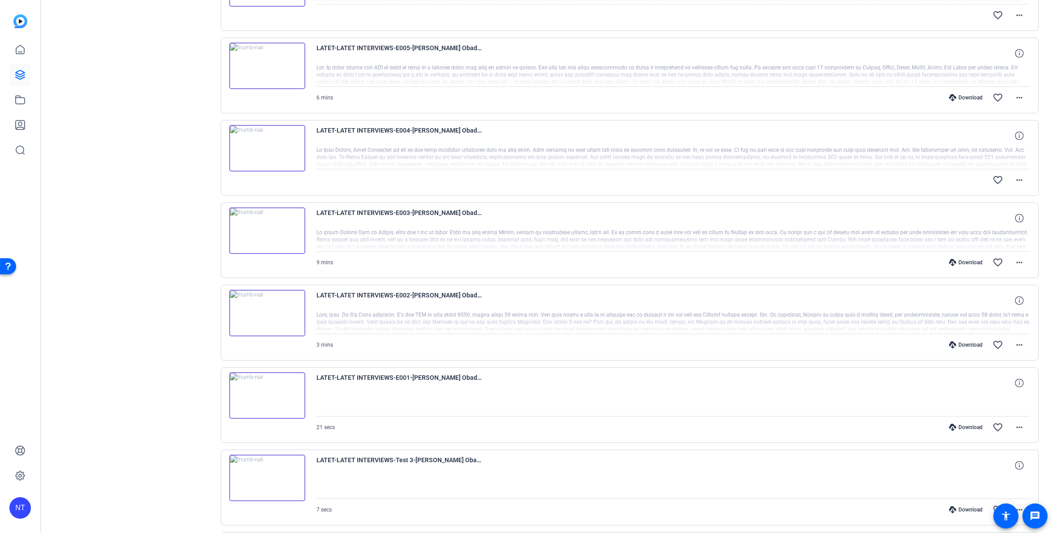
scroll to position [324, 0]
